Goal: Find specific page/section: Find specific page/section

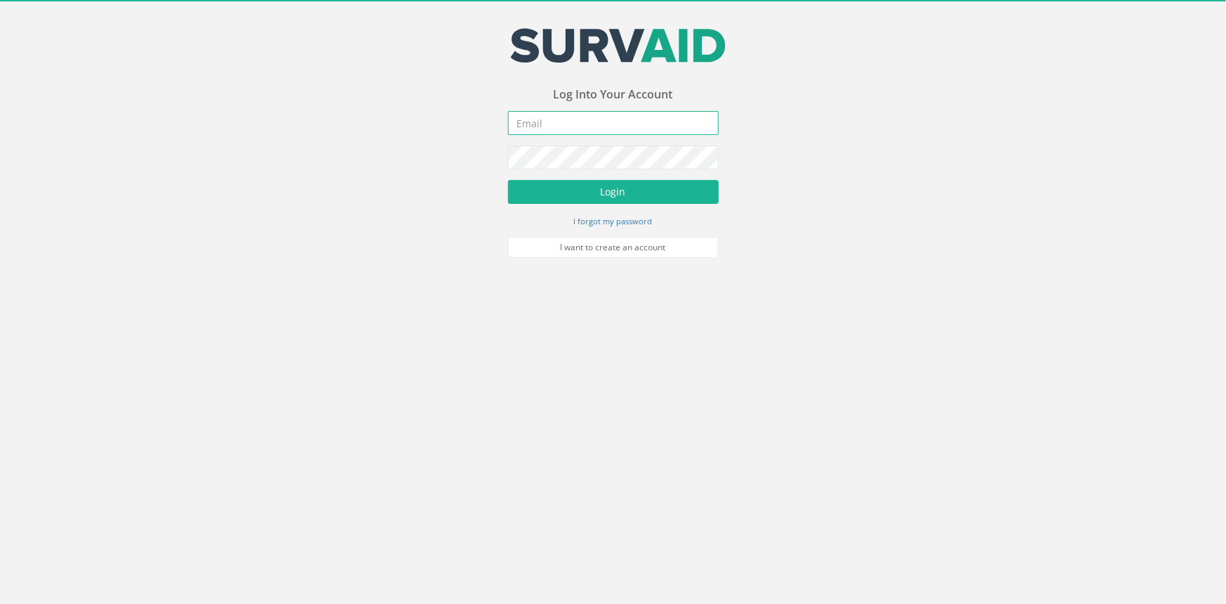
click at [576, 124] on input "email" at bounding box center [613, 123] width 211 height 24
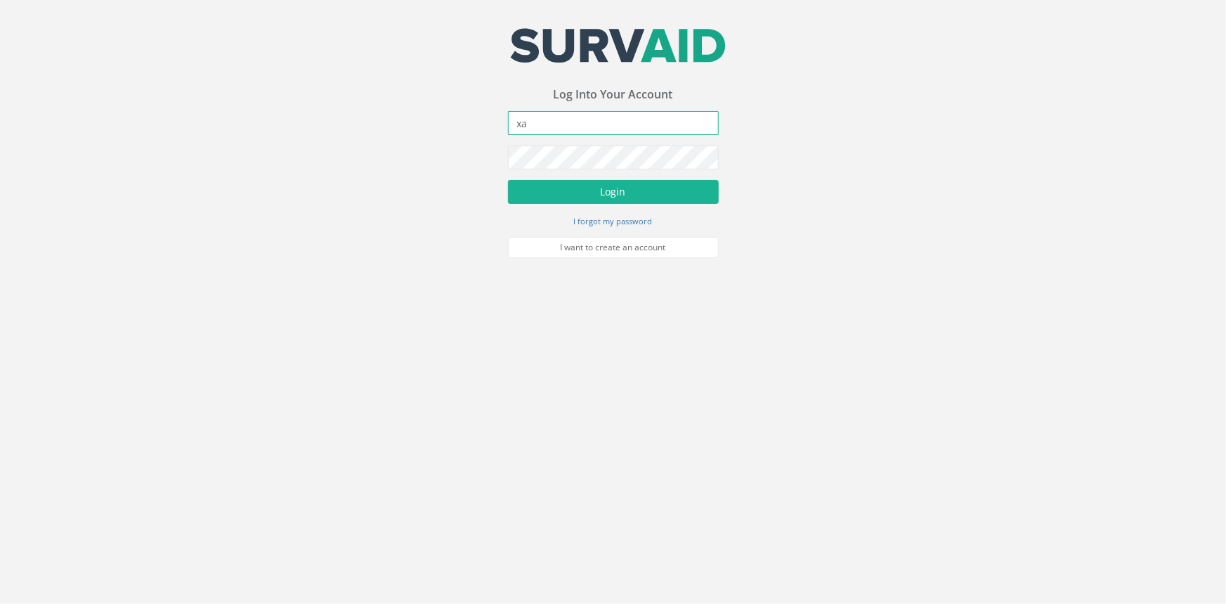
type input "x"
type input "[PERSON_NAME][EMAIL_ADDRESS][PERSON_NAME][DOMAIN_NAME]"
click at [508, 180] on button "Login" at bounding box center [613, 192] width 211 height 24
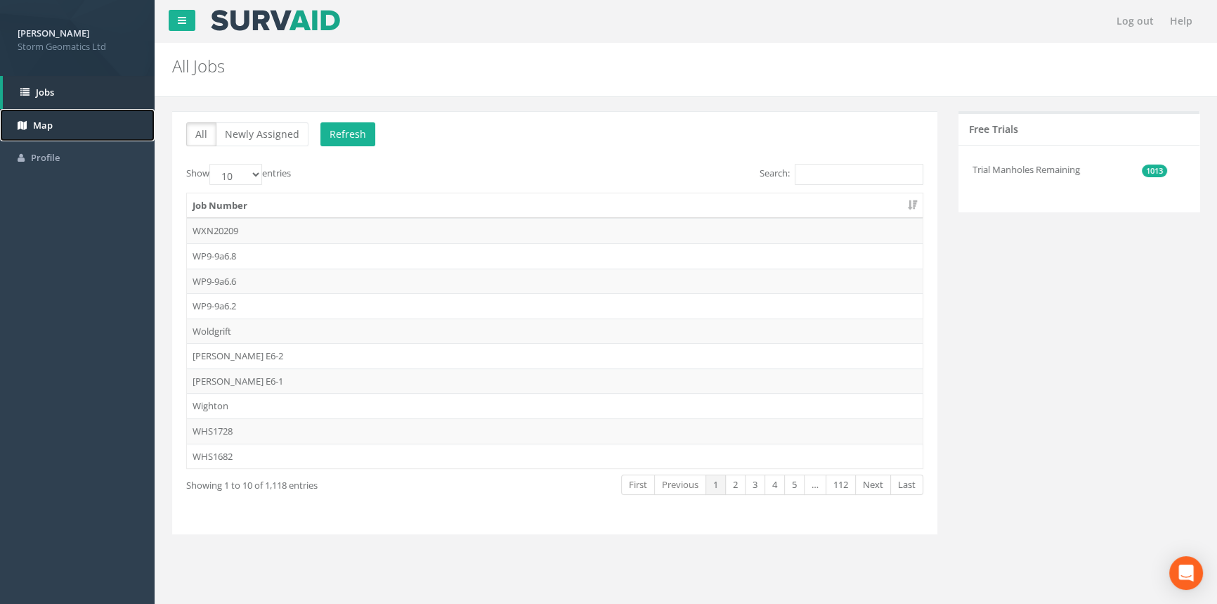
click at [52, 126] on span "Map" at bounding box center [43, 125] width 20 height 13
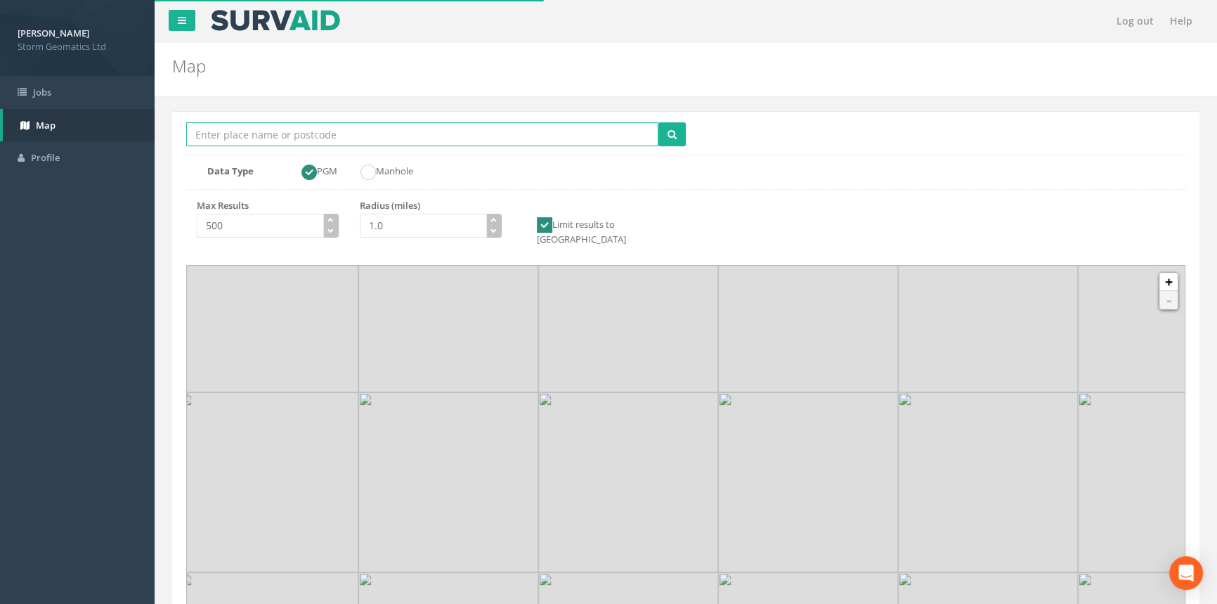
click at [464, 140] on input "Location Search Box" at bounding box center [422, 134] width 472 height 24
type input "wakefield"
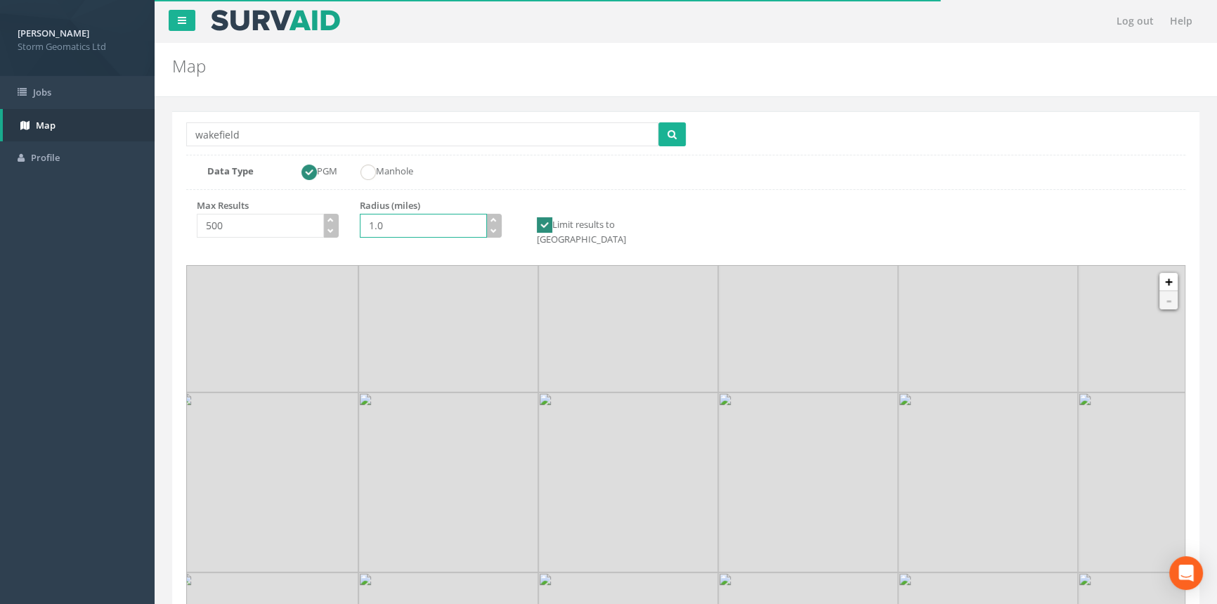
click at [433, 232] on input "1.0" at bounding box center [423, 226] width 127 height 24
type input "10.0"
click at [663, 134] on button "submit" at bounding box center [672, 134] width 27 height 24
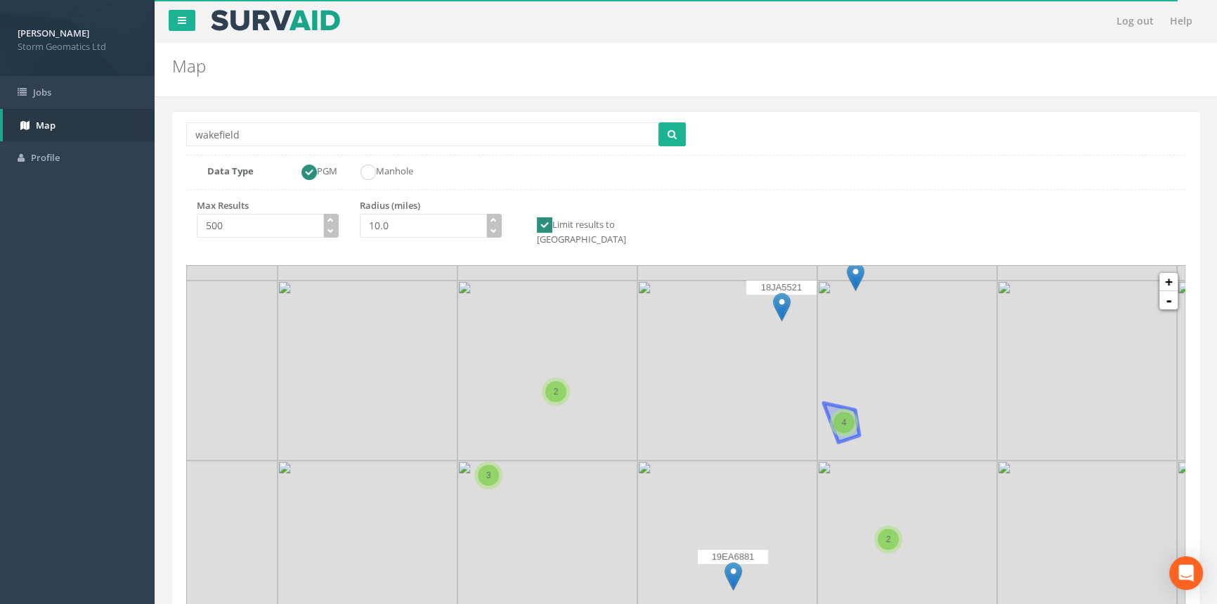
click at [850, 412] on div "4" at bounding box center [844, 422] width 21 height 21
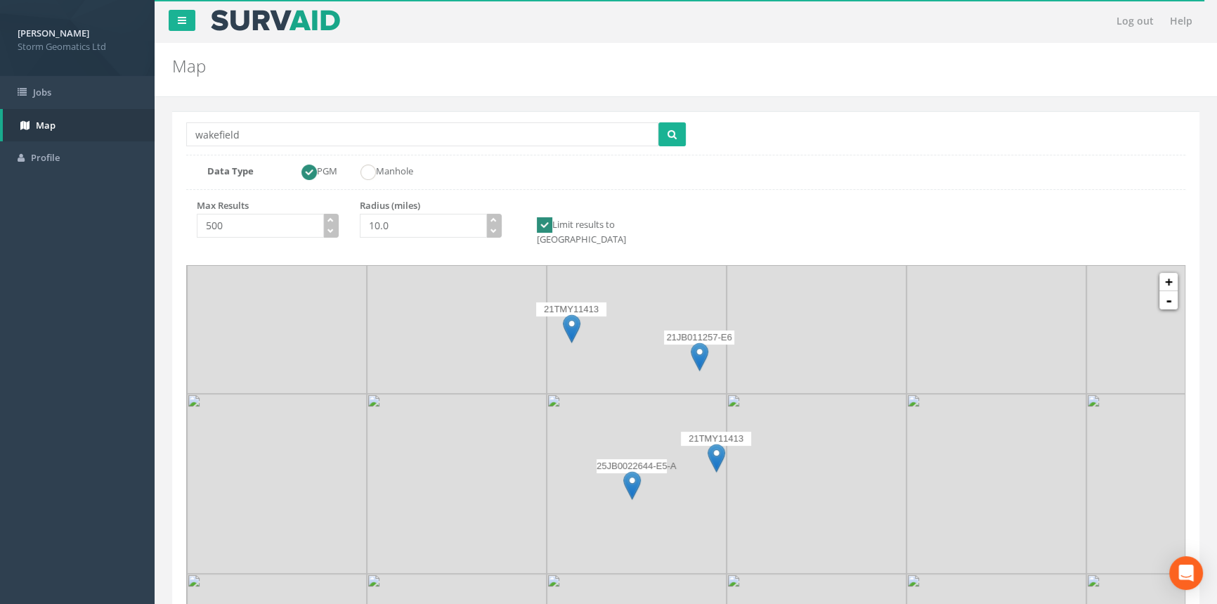
drag, startPoint x: 687, startPoint y: 499, endPoint x: 721, endPoint y: 458, distance: 52.9
click at [660, 479] on div "25JB0022644-E5-A" at bounding box center [632, 480] width 70 height 42
click at [720, 444] on img at bounding box center [719, 457] width 18 height 29
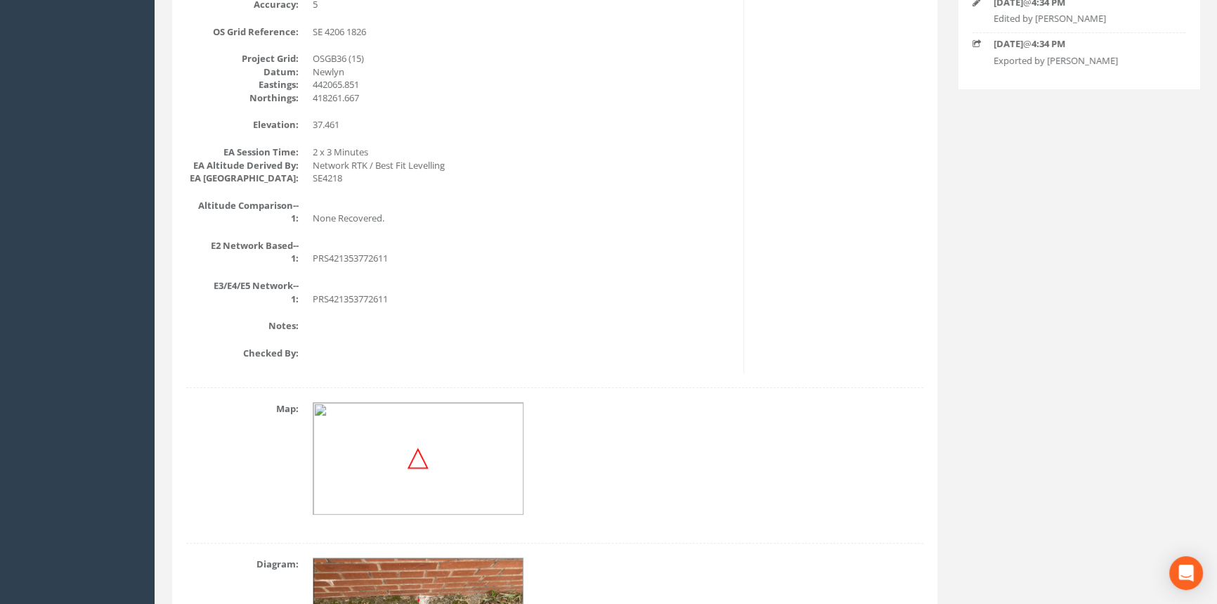
scroll to position [63, 0]
